Goal: Task Accomplishment & Management: Manage account settings

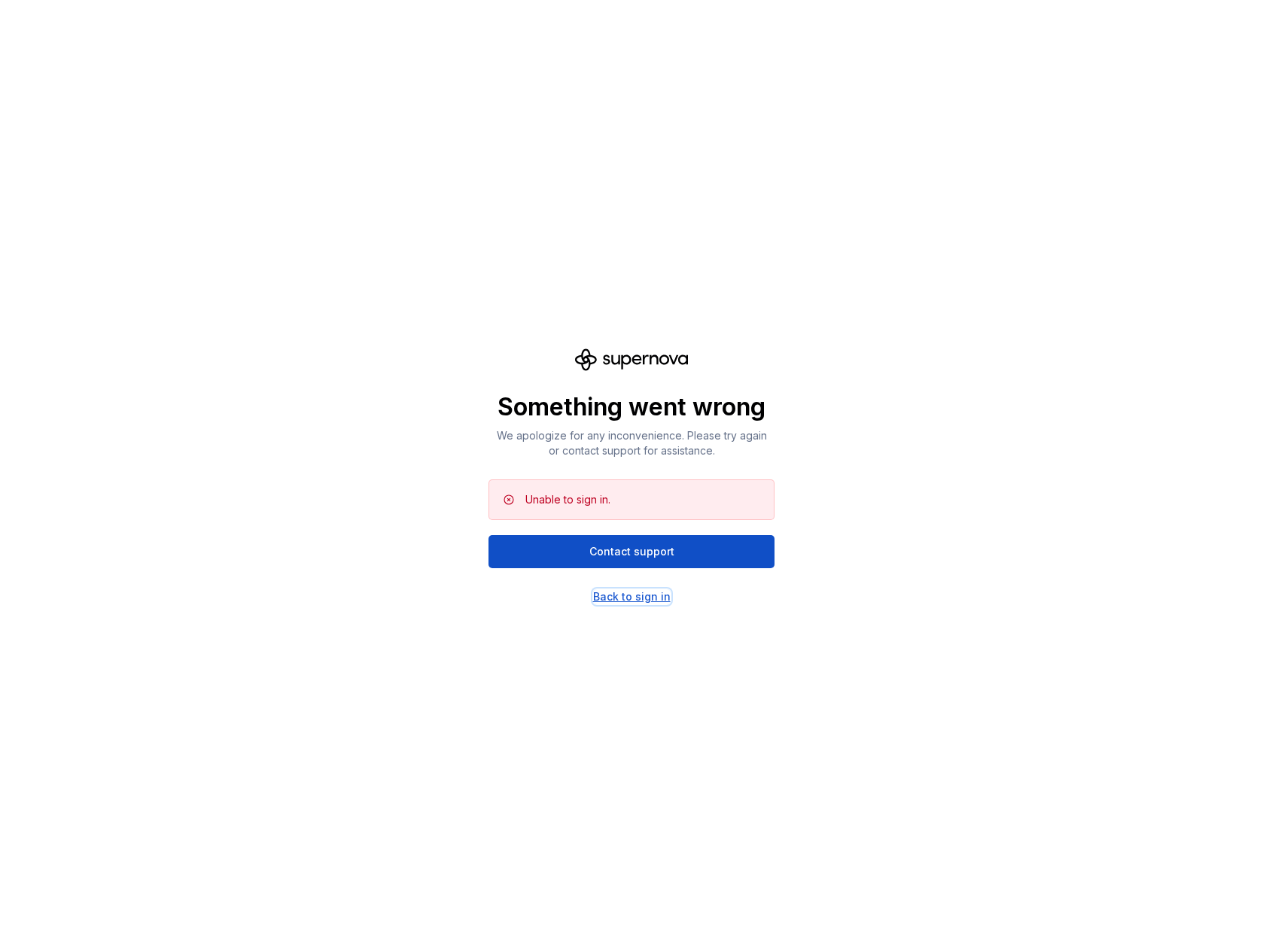
click at [596, 590] on div "Back to sign in" at bounding box center [632, 596] width 77 height 15
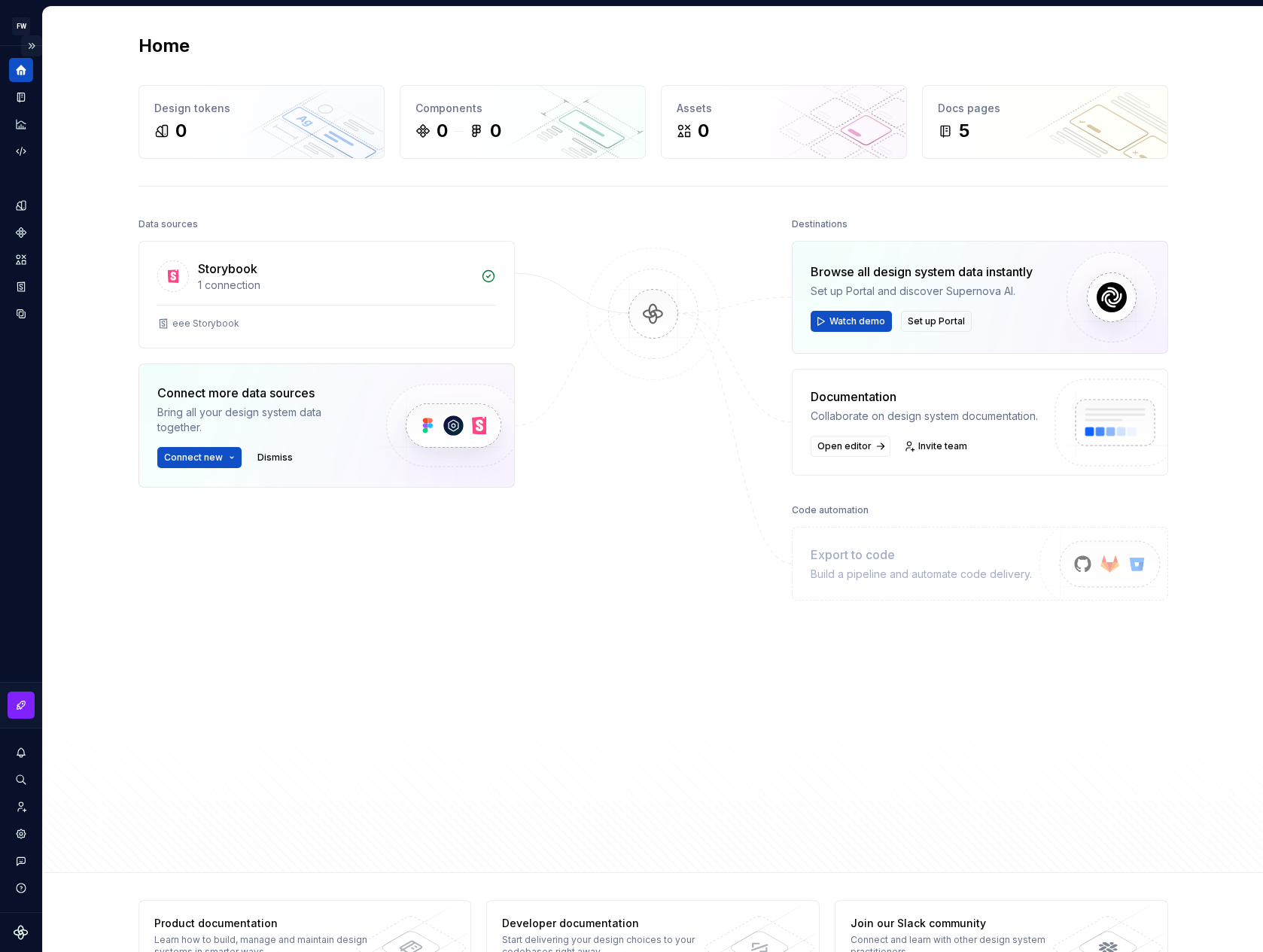
click at [40, 51] on button "Expand sidebar" at bounding box center [31, 45] width 21 height 21
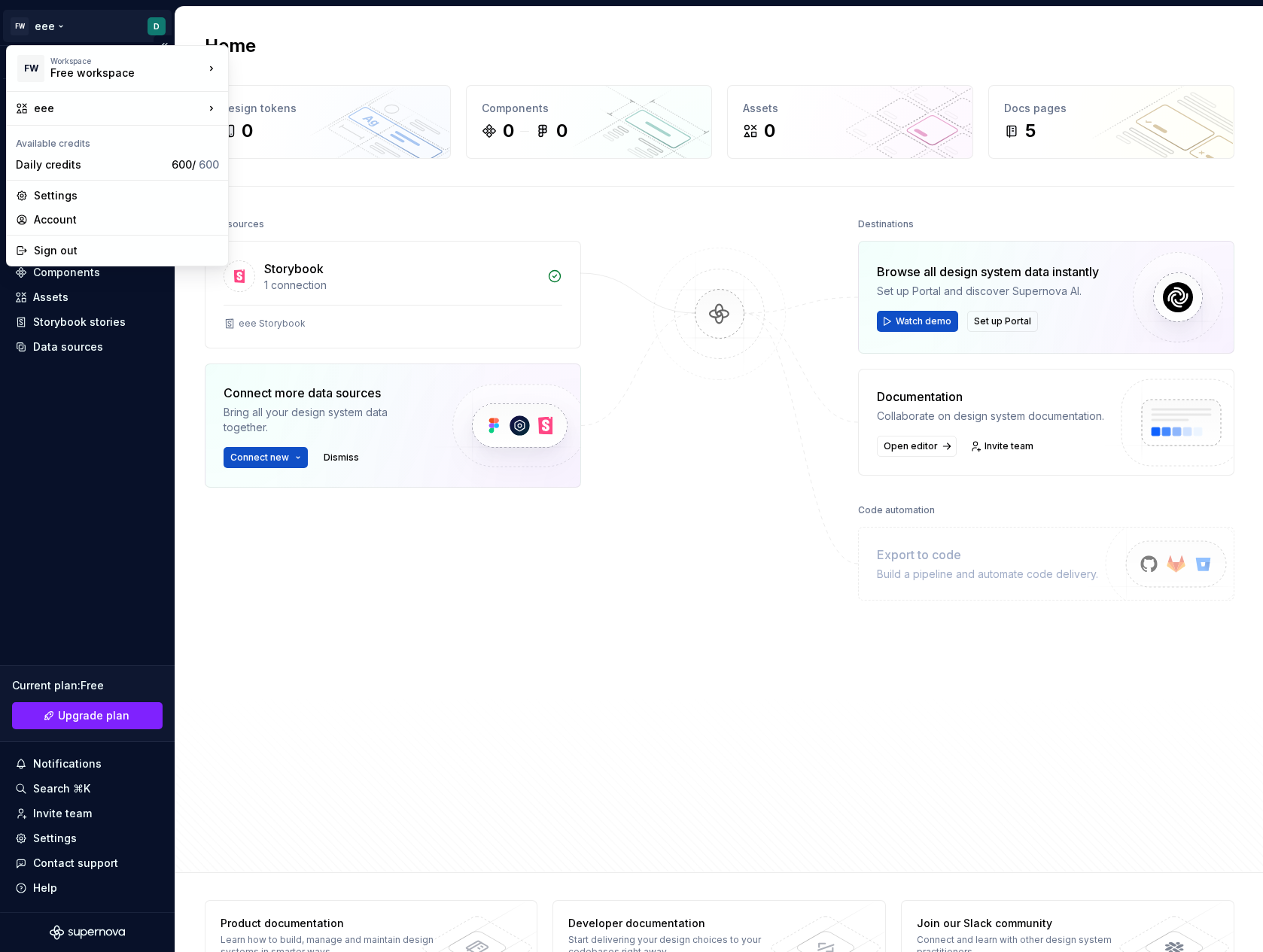
click at [63, 41] on html "FW eee D Version Current draft Home Documentation Analytics Code automation Des…" at bounding box center [632, 476] width 1263 height 952
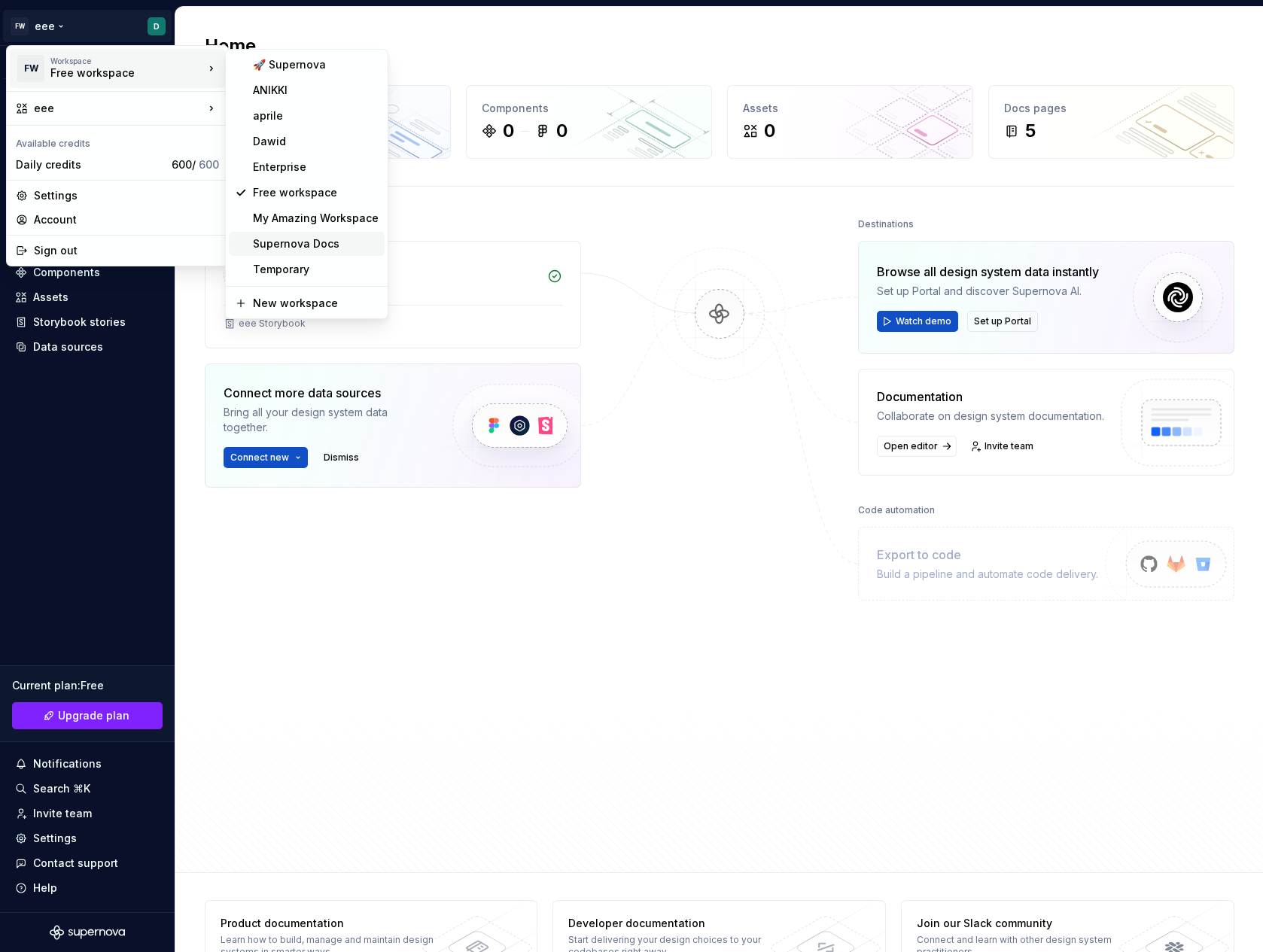
click at [299, 249] on div "Supernova Docs" at bounding box center [316, 243] width 126 height 15
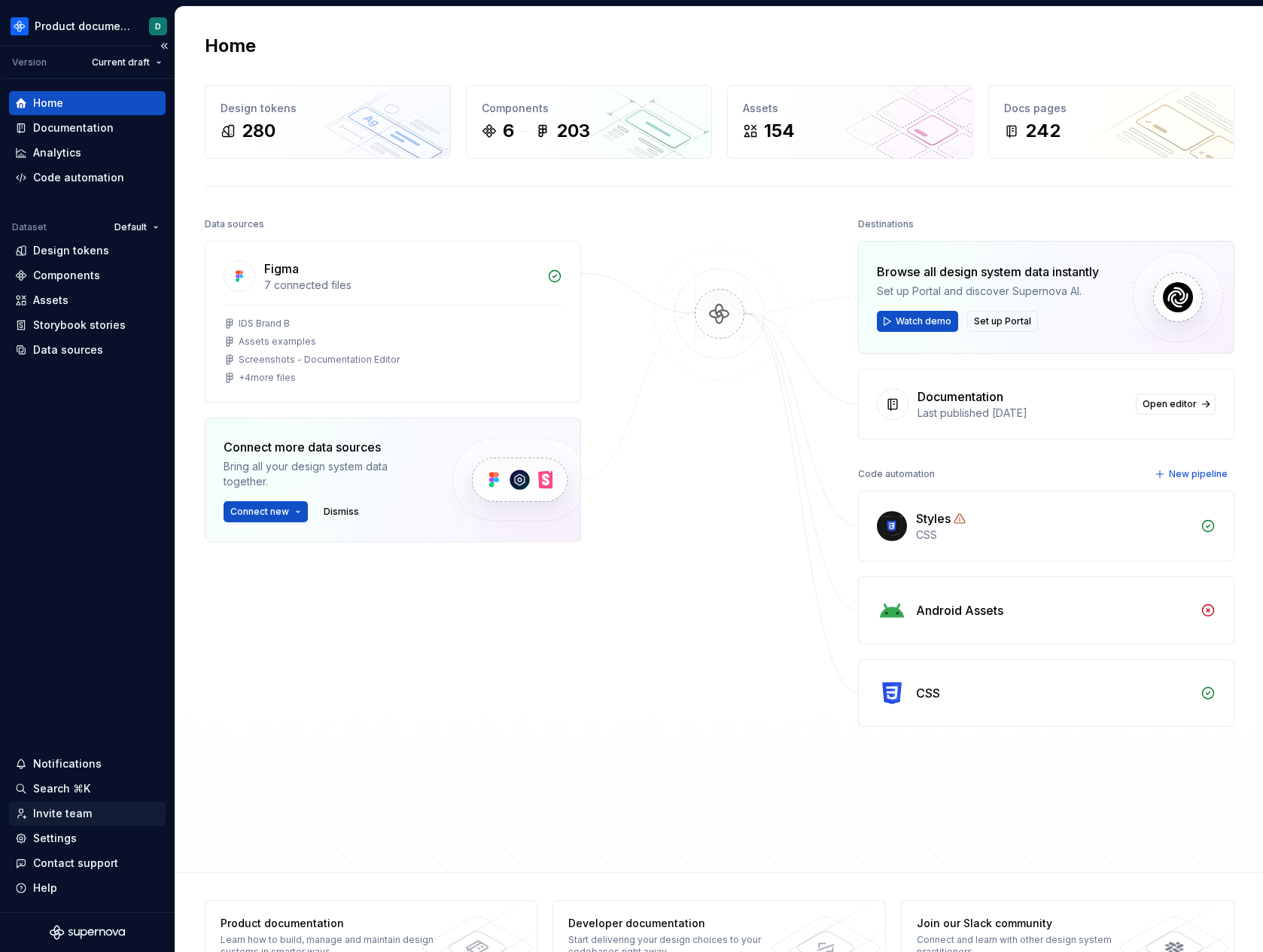
click at [106, 814] on div "Invite team" at bounding box center [87, 813] width 145 height 15
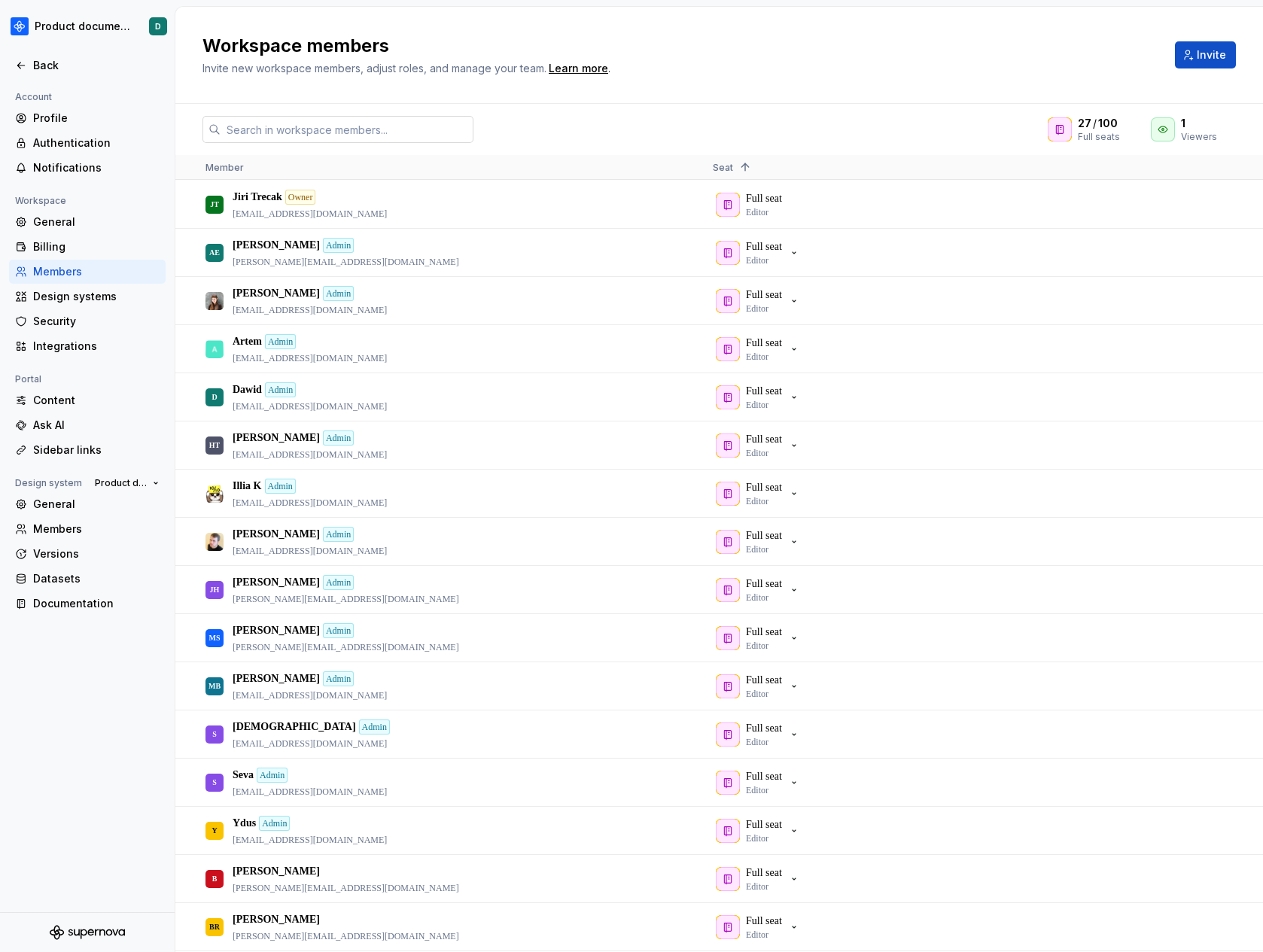
click at [336, 132] on input "text" at bounding box center [347, 129] width 253 height 27
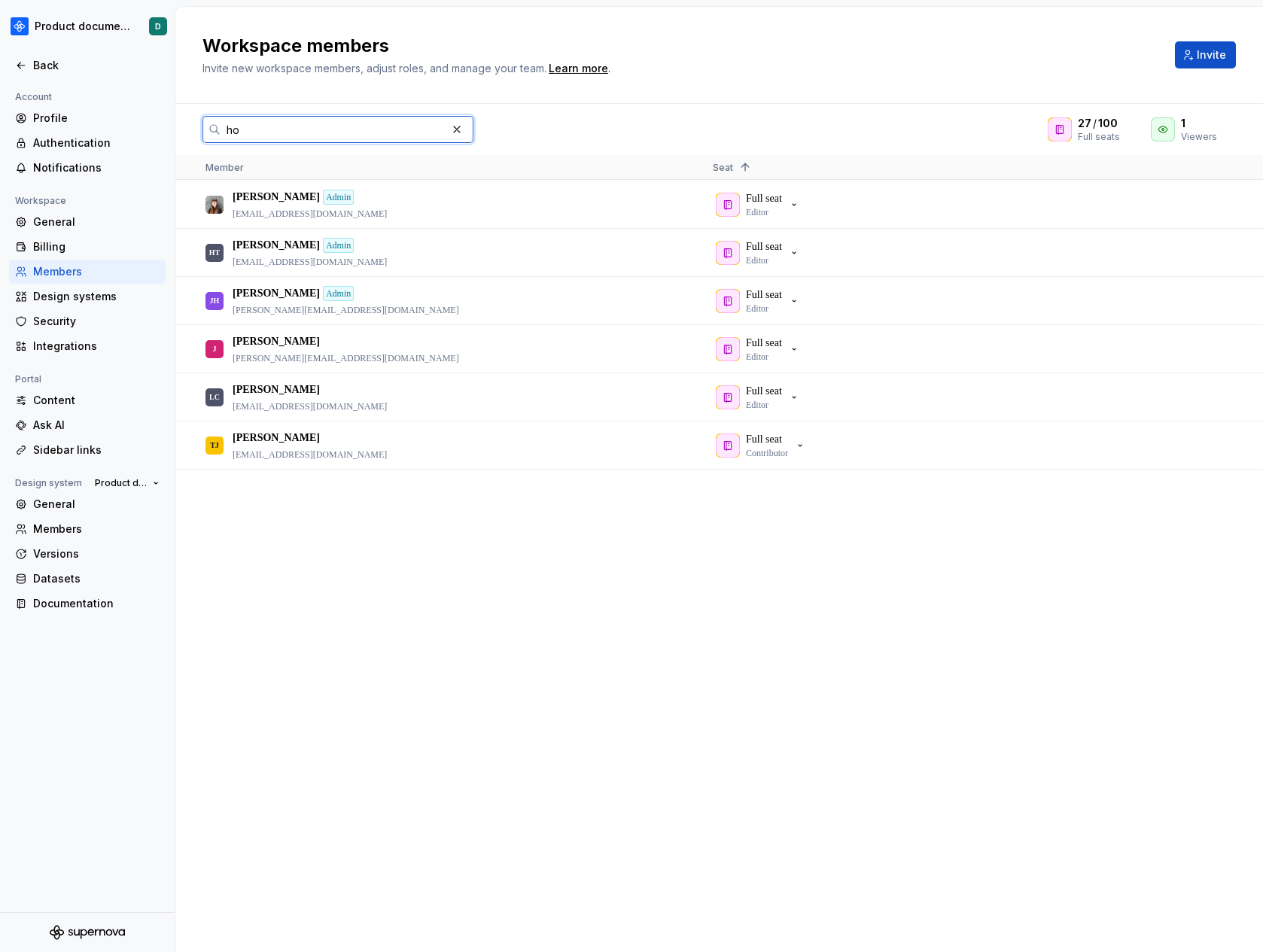
type input "hon"
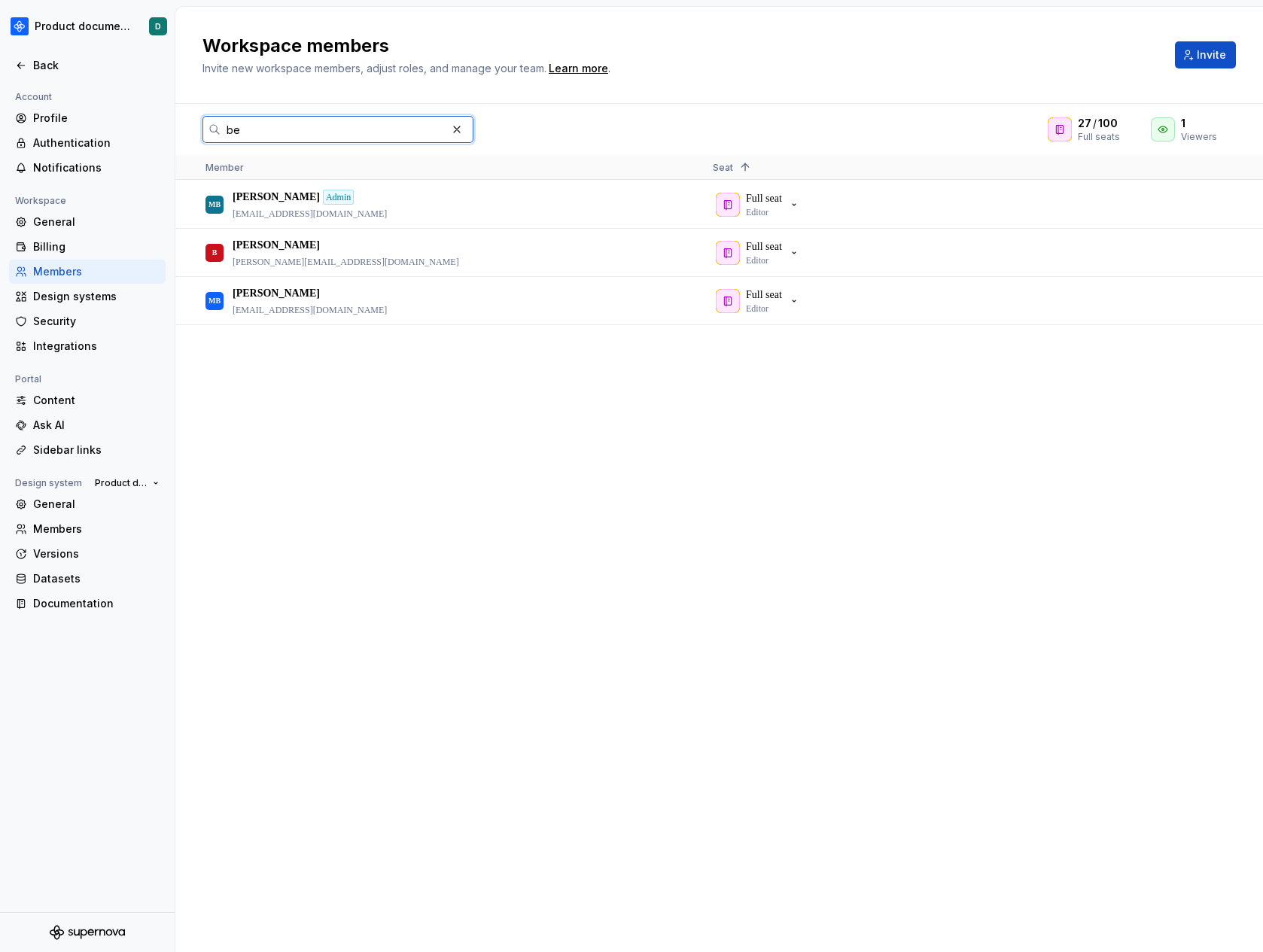
type input "bel"
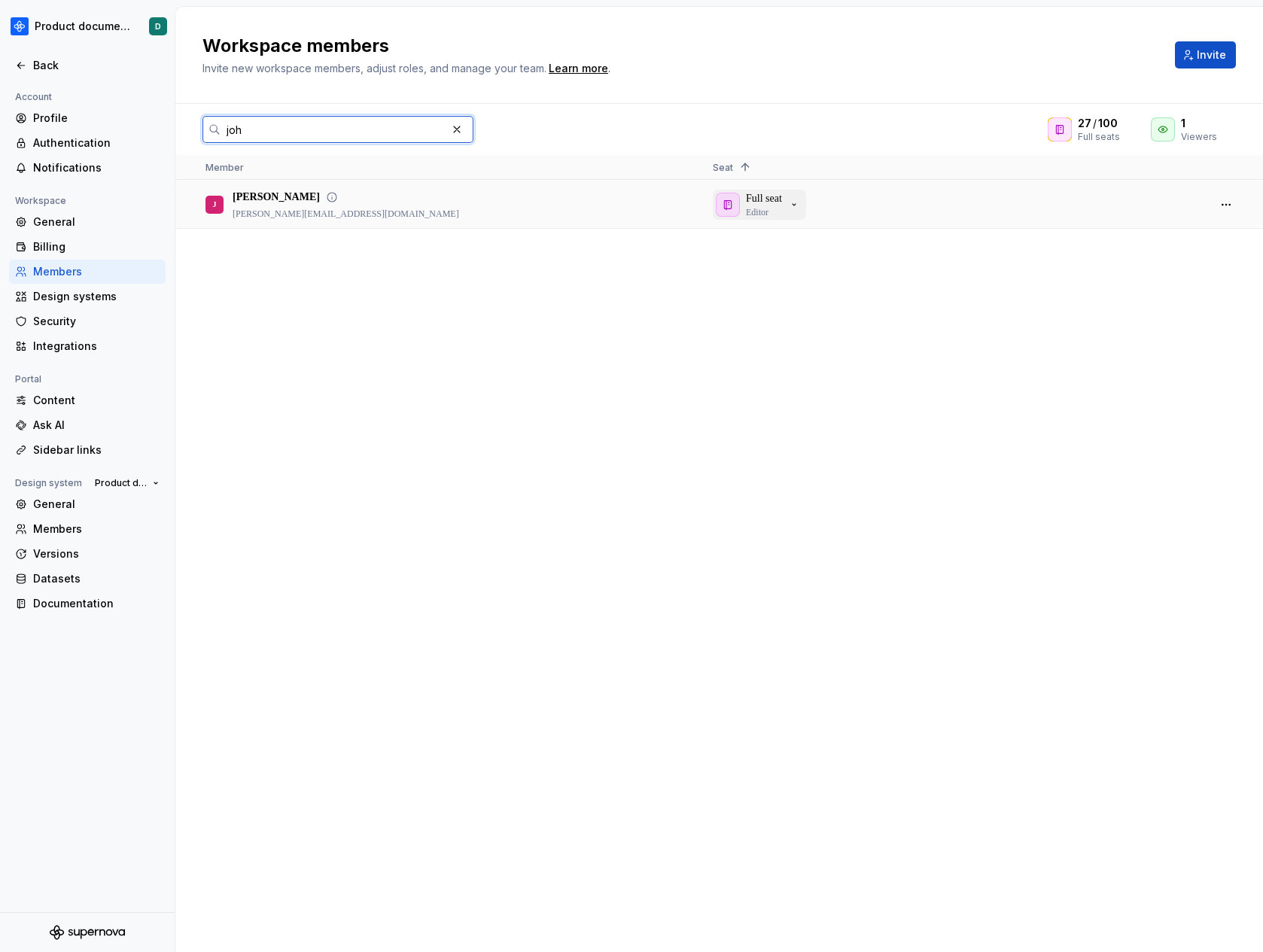
type input "joh"
click at [763, 206] on p "Editor" at bounding box center [757, 212] width 23 height 12
click at [1223, 204] on button "button" at bounding box center [1225, 204] width 21 height 21
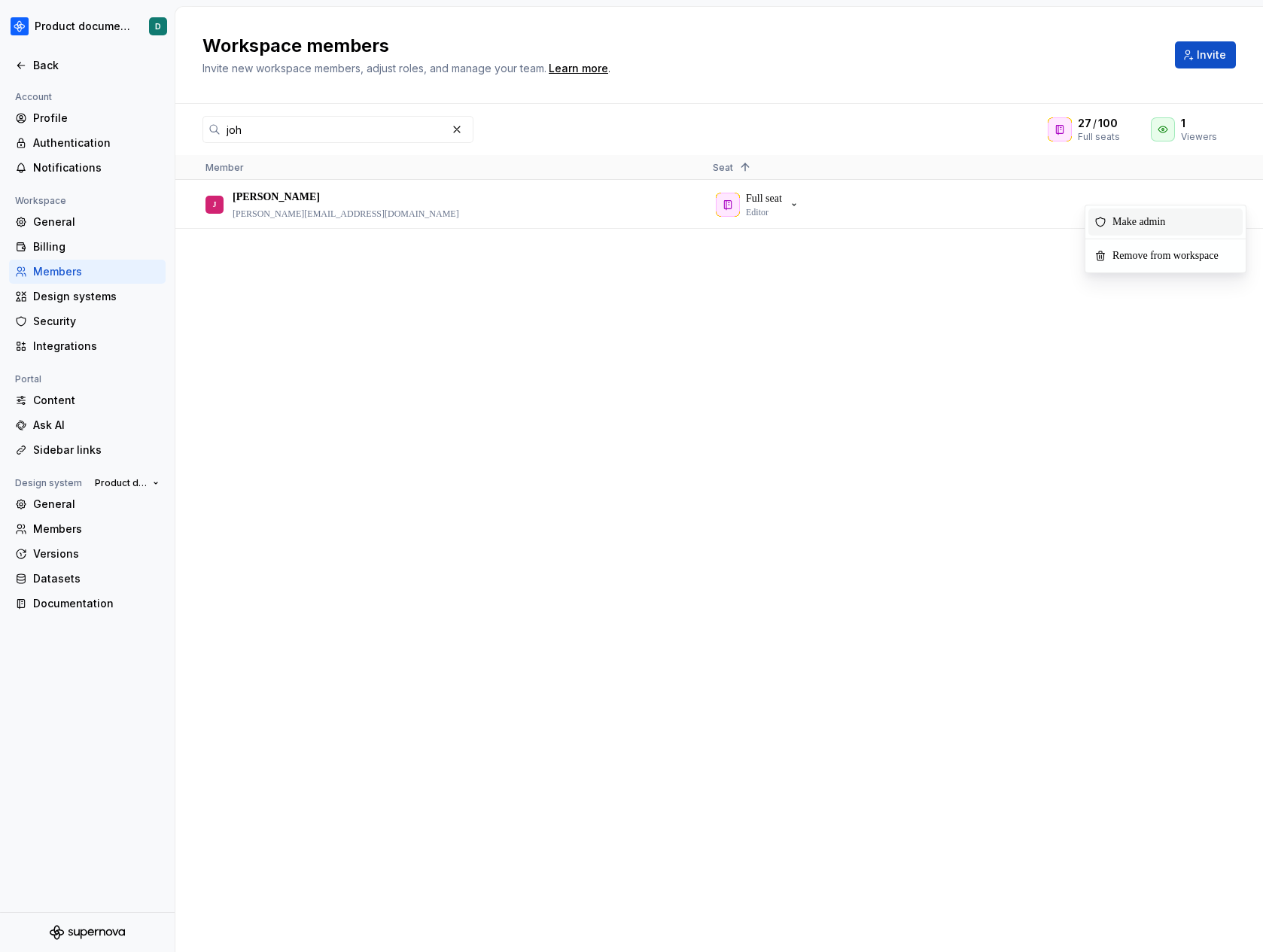
click at [1183, 233] on span "Context Menu" at bounding box center [1180, 222] width 6 height 27
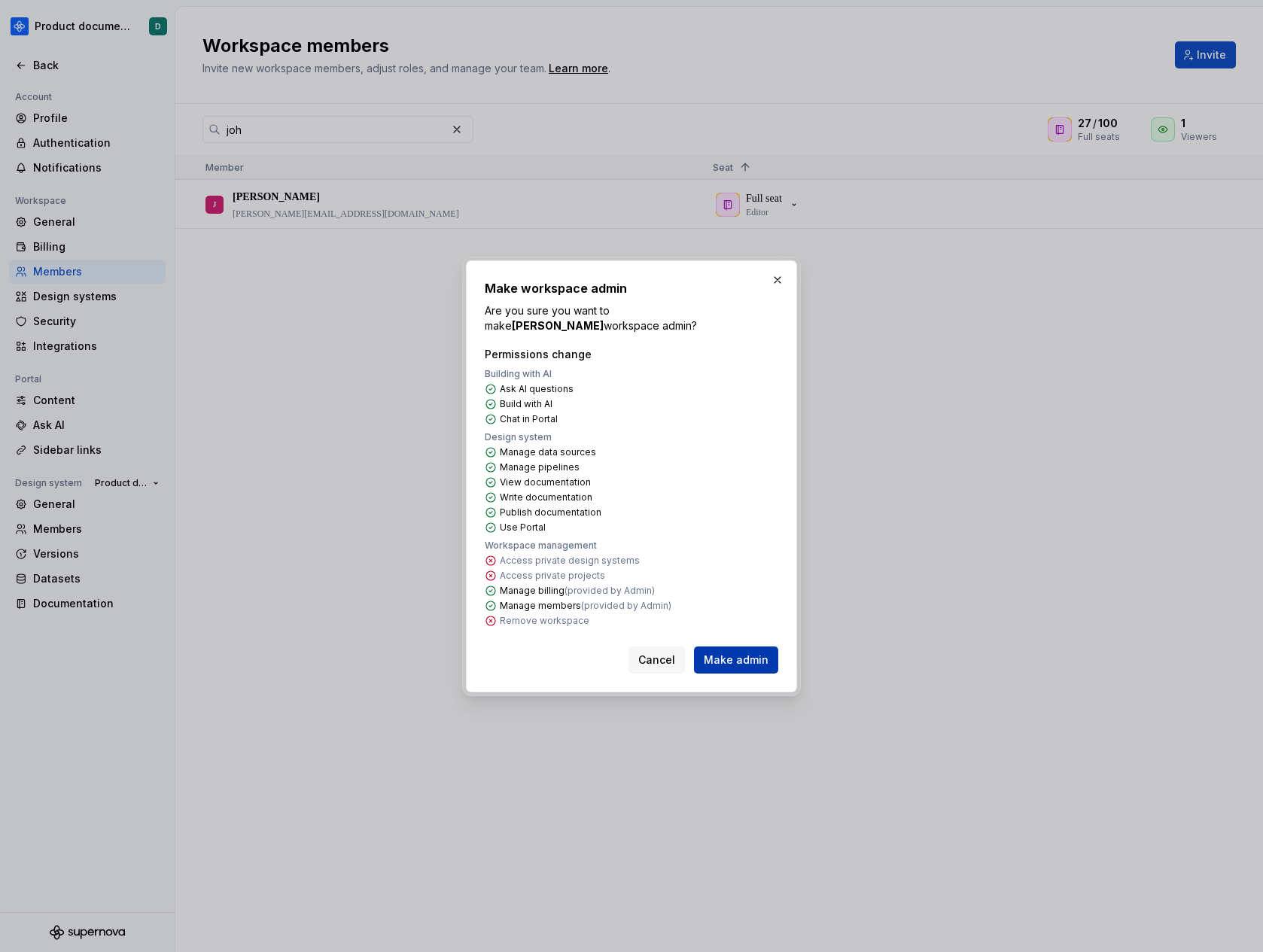
click at [753, 653] on span "Make admin" at bounding box center [735, 660] width 65 height 15
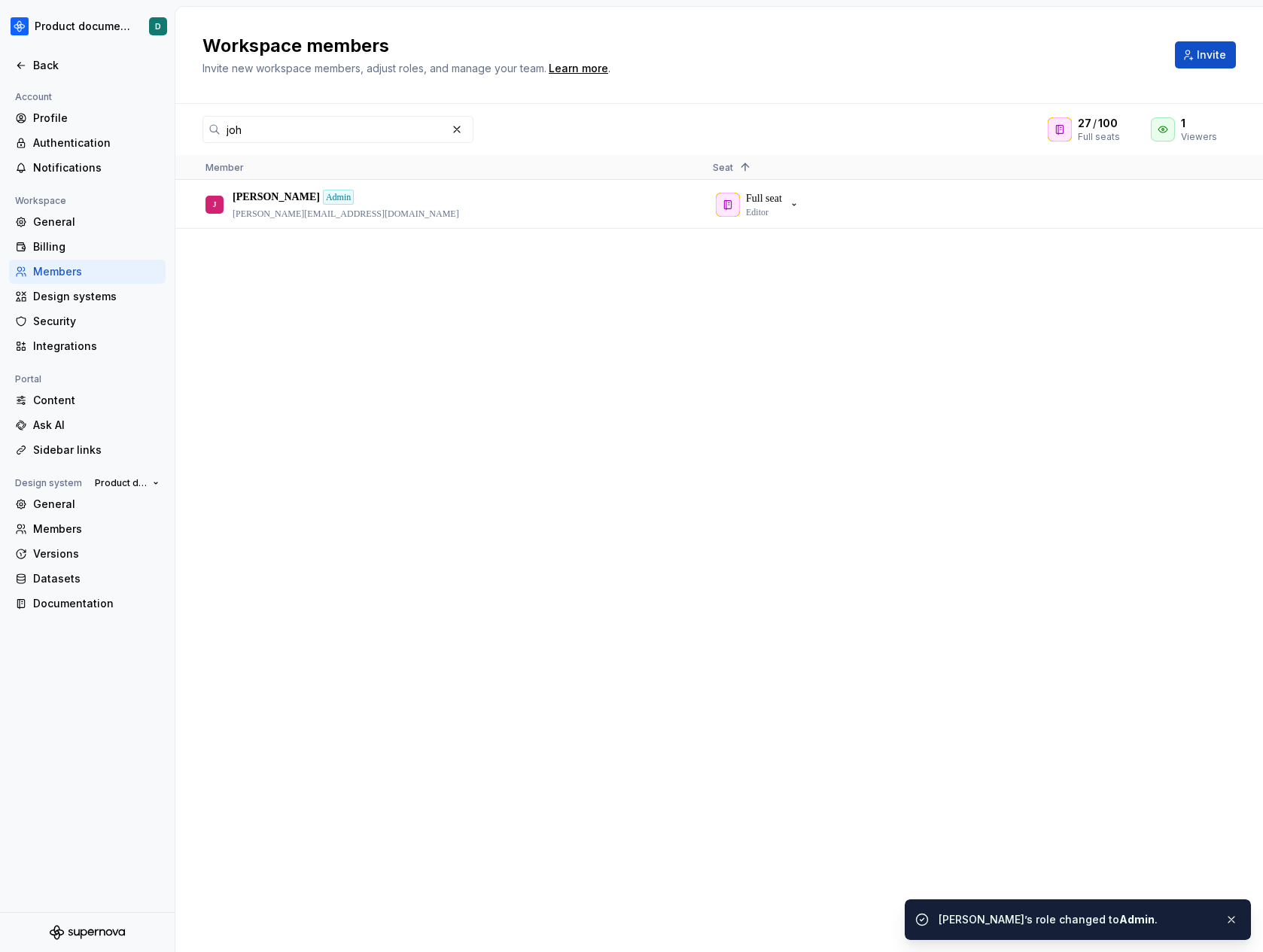
click at [461, 388] on div "J [PERSON_NAME] [PERSON_NAME][EMAIL_ADDRESS][DOMAIN_NAME] Full seat Editor" at bounding box center [719, 566] width 1088 height 771
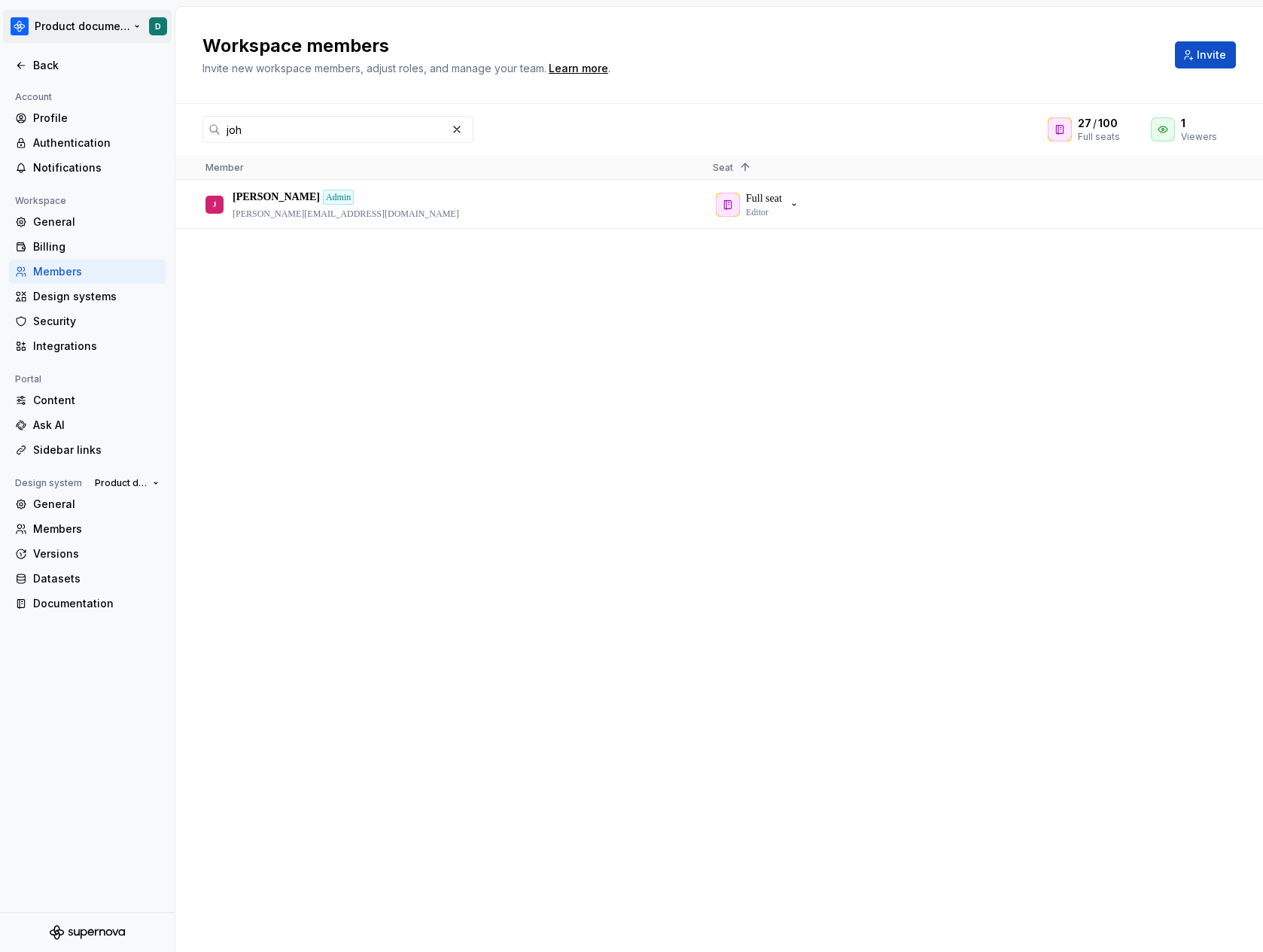
click at [91, 30] on html "Product documentation D Back Account Profile Authentication Notifications Works…" at bounding box center [632, 476] width 1263 height 952
click at [1211, 202] on div at bounding box center [1226, 204] width 36 height 46
click at [1218, 204] on button "button" at bounding box center [1225, 204] width 21 height 21
click at [1000, 334] on div "J [PERSON_NAME] [PERSON_NAME][EMAIL_ADDRESS][DOMAIN_NAME] Full seat Editor" at bounding box center [719, 566] width 1088 height 771
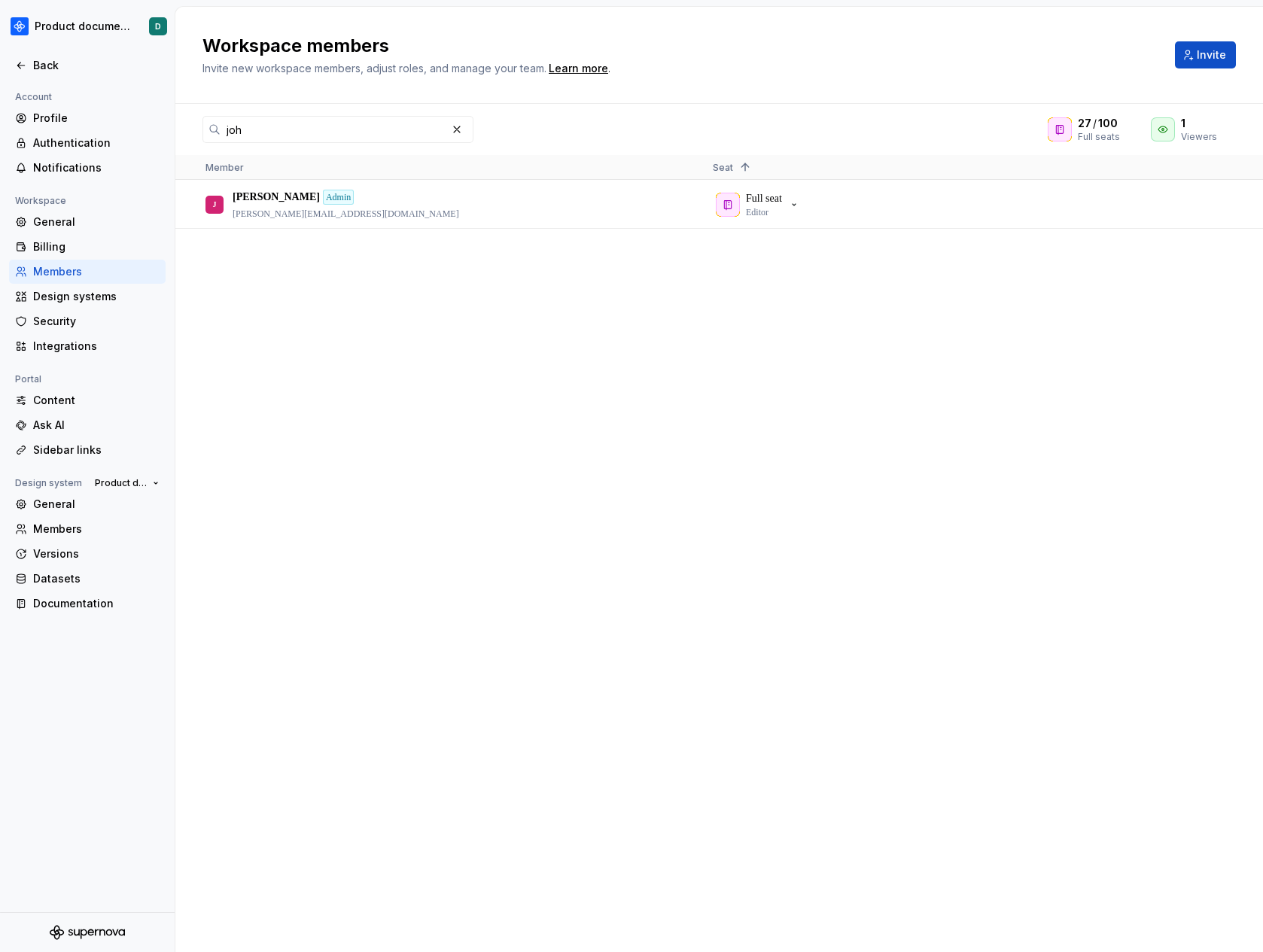
click at [74, 77] on div at bounding box center [87, 82] width 174 height 10
click at [71, 63] on div "Back" at bounding box center [96, 65] width 127 height 15
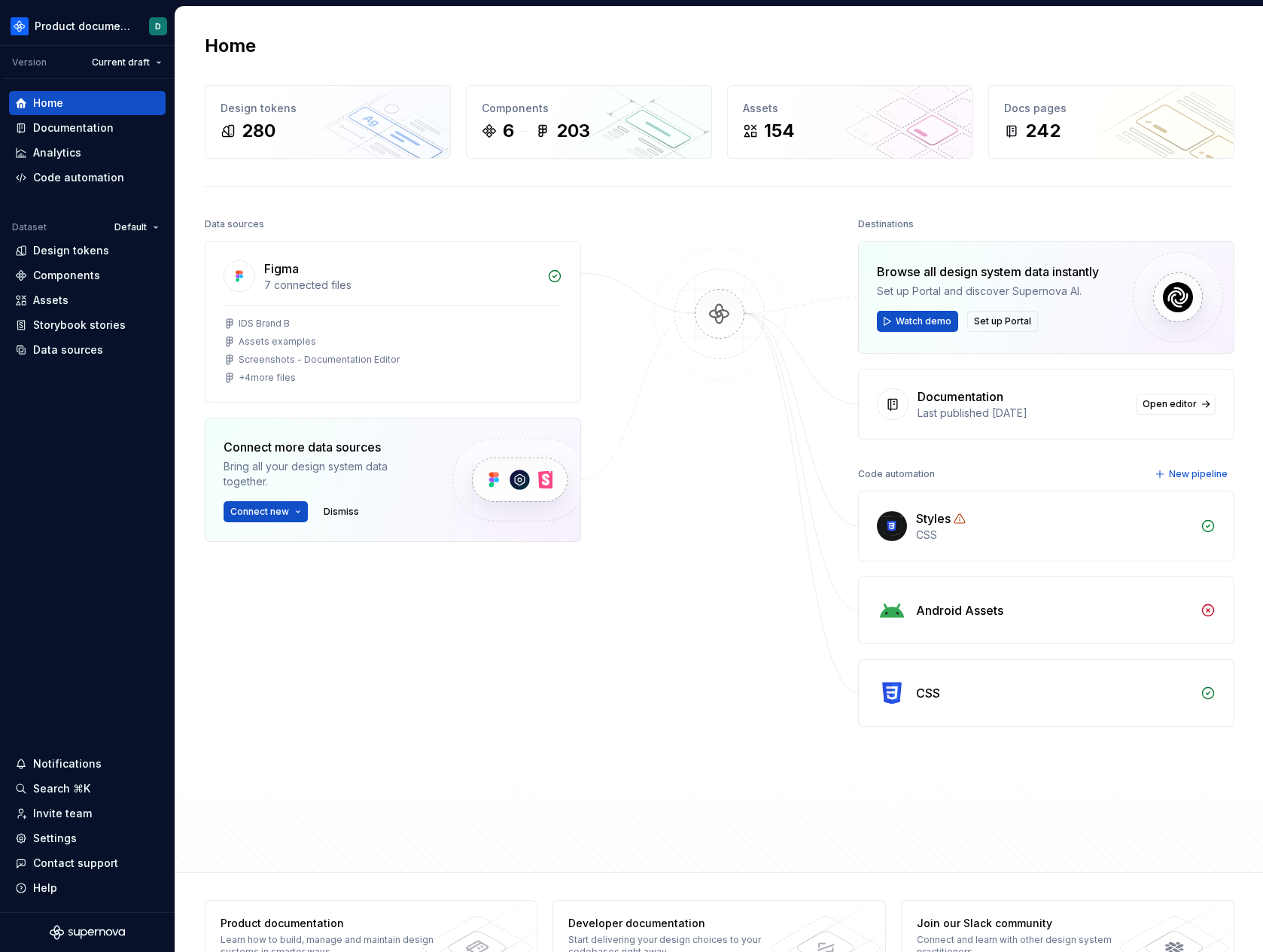
click at [717, 359] on img at bounding box center [719, 329] width 146 height 163
